Goal: Task Accomplishment & Management: Manage account settings

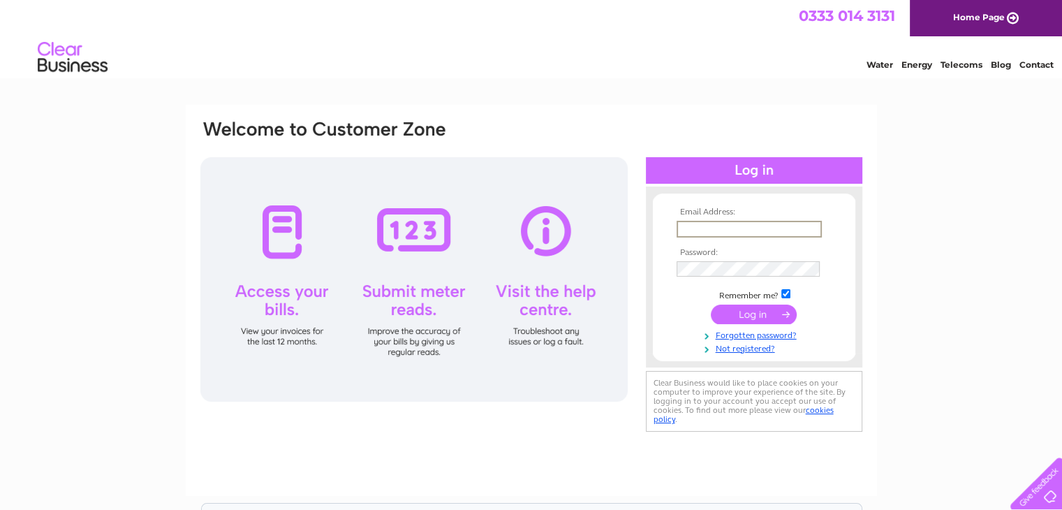
click at [733, 226] on input "text" at bounding box center [749, 229] width 145 height 17
type input "davidlo2023@hotmail.com"
click at [764, 316] on input "submit" at bounding box center [754, 314] width 86 height 20
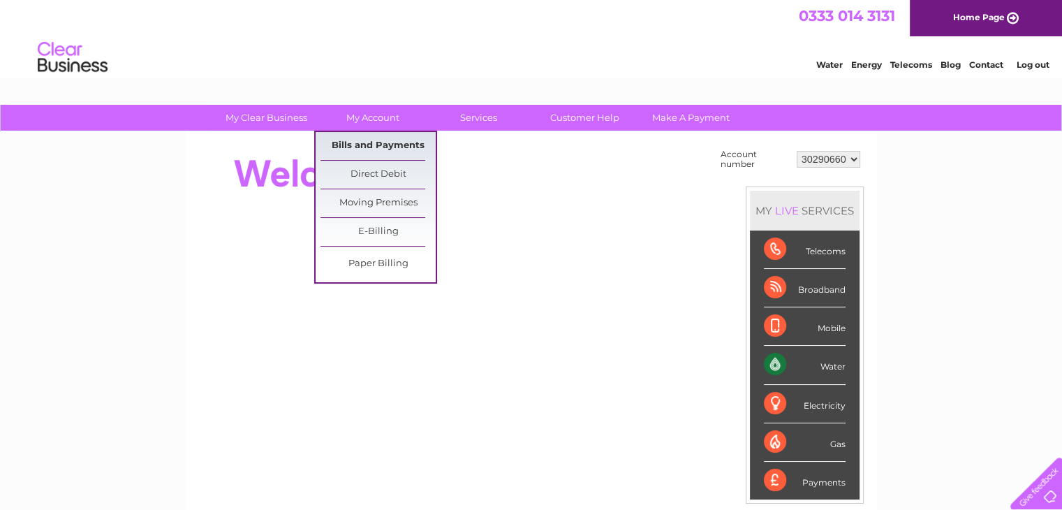
click at [370, 140] on link "Bills and Payments" at bounding box center [378, 146] width 115 height 28
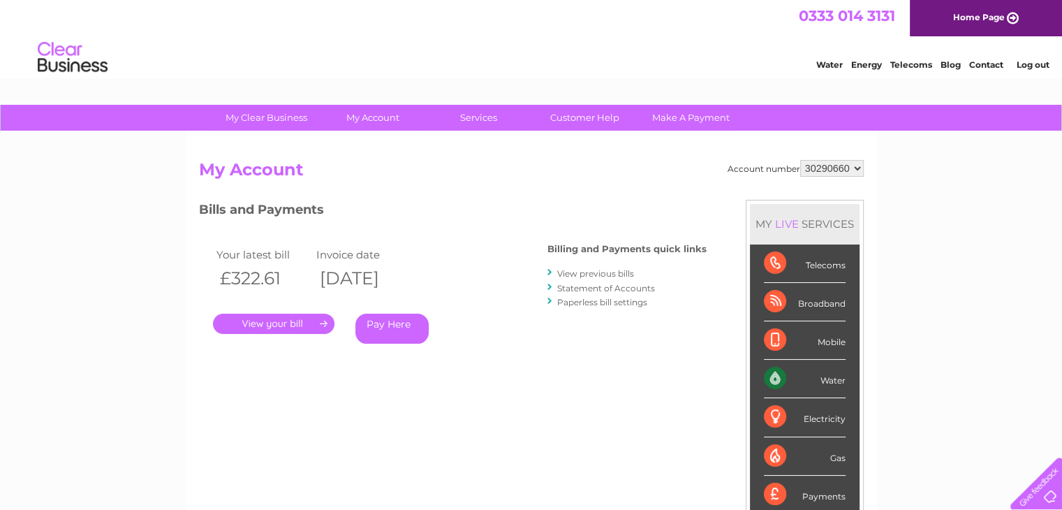
click at [305, 325] on link "." at bounding box center [274, 324] width 122 height 20
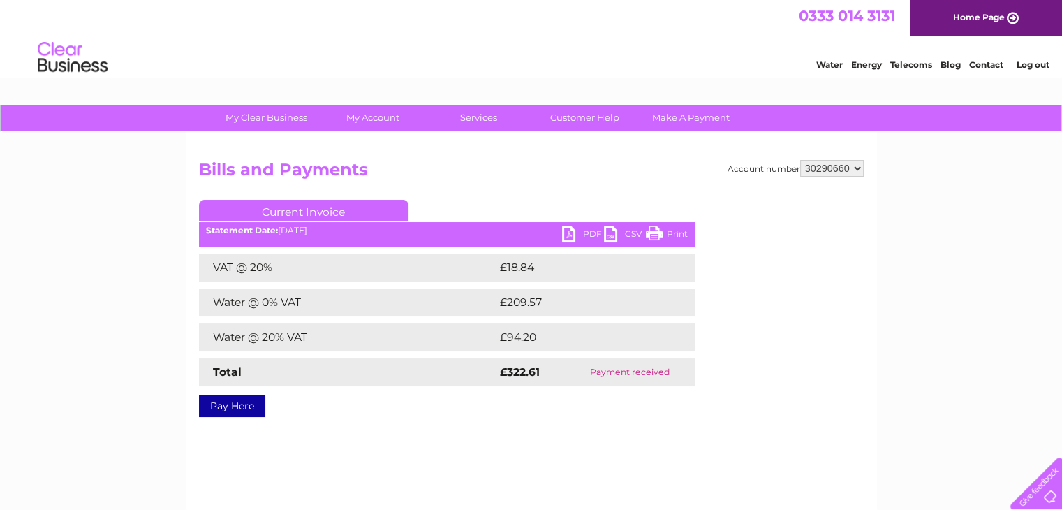
click at [588, 236] on link "PDF" at bounding box center [583, 236] width 42 height 20
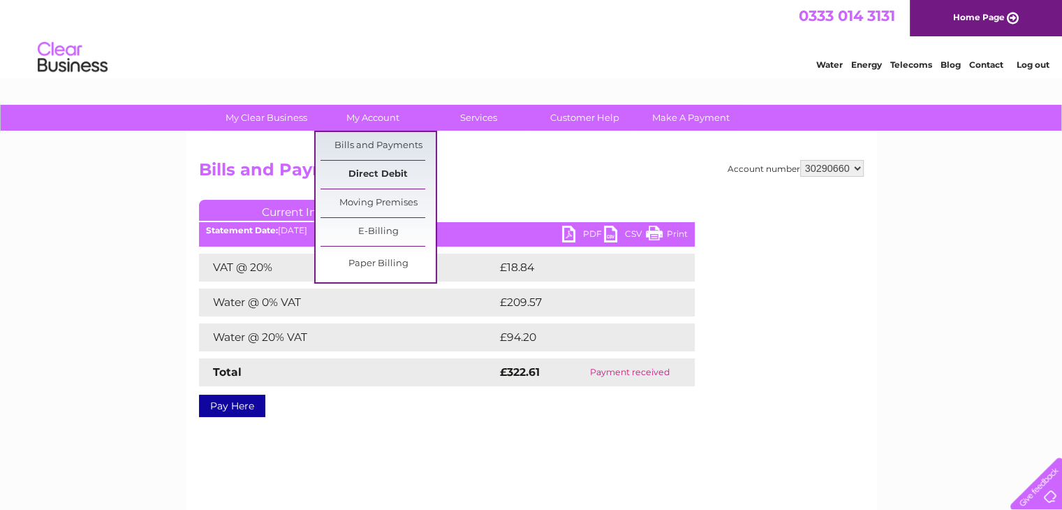
click at [383, 174] on link "Direct Debit" at bounding box center [378, 175] width 115 height 28
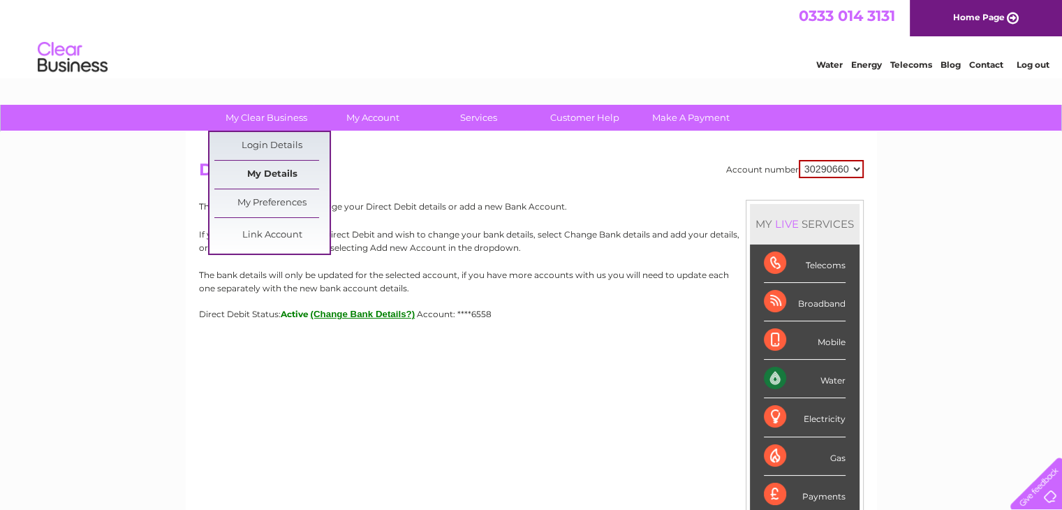
click at [277, 169] on link "My Details" at bounding box center [271, 175] width 115 height 28
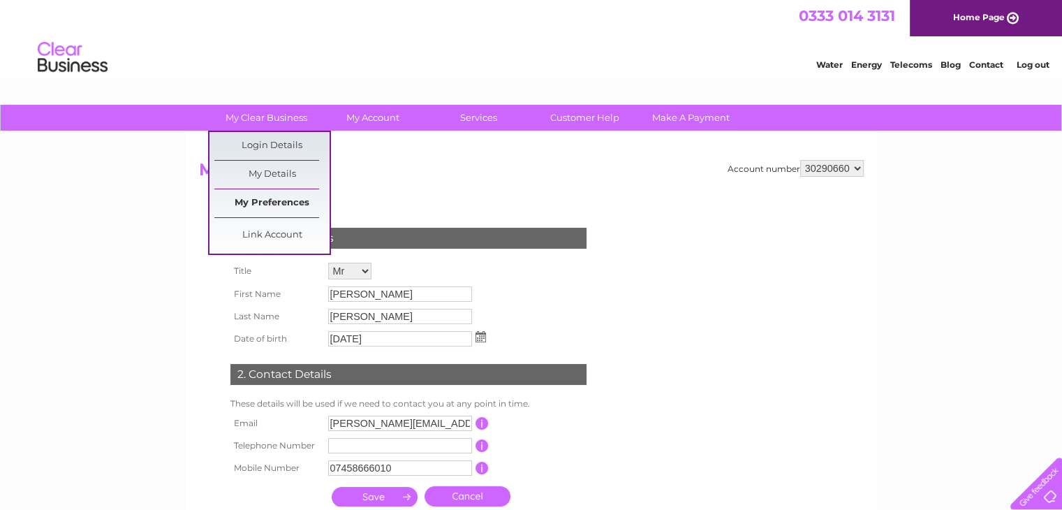
click at [270, 200] on link "My Preferences" at bounding box center [271, 203] width 115 height 28
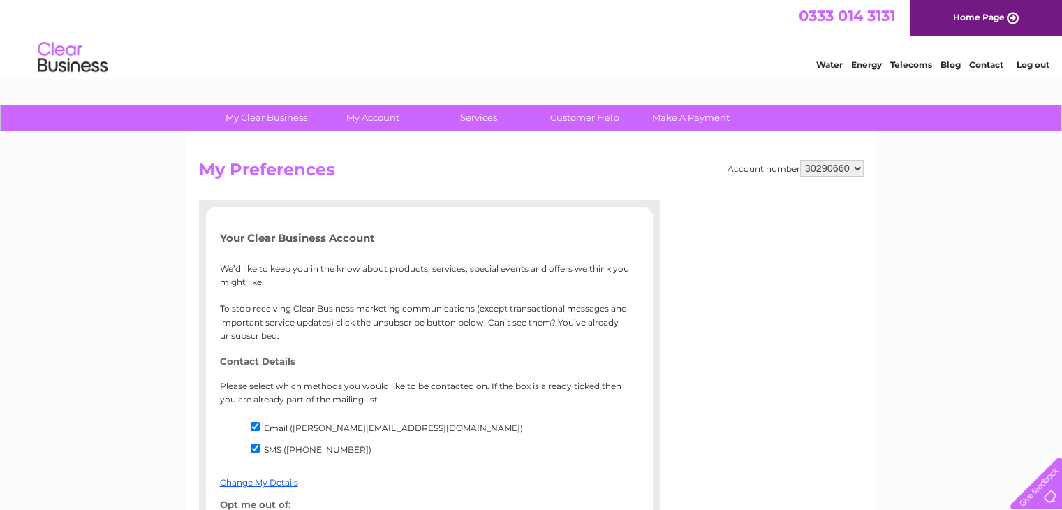
click at [1032, 67] on link "Log out" at bounding box center [1032, 64] width 33 height 10
